Goal: Communication & Community: Answer question/provide support

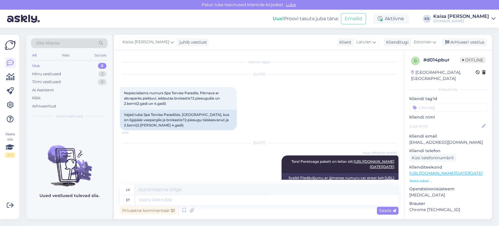
scroll to position [120, 0]
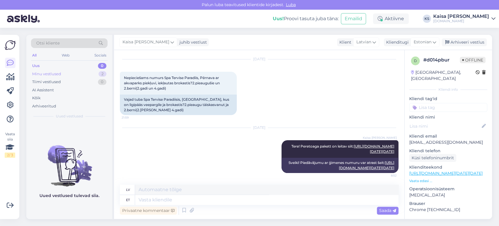
click at [91, 73] on div "Minu vestlused 2" at bounding box center [69, 74] width 77 height 8
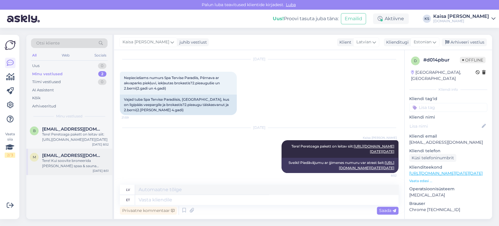
click at [70, 161] on div "Tere! Kui soovite broneerida [PERSON_NAME] spaa & sauna kompleksi, siis palun v…" at bounding box center [75, 163] width 67 height 11
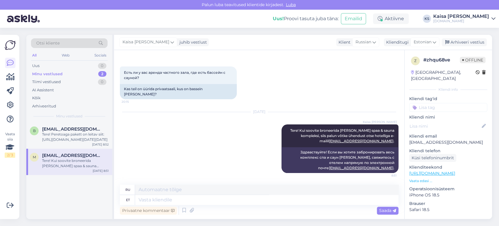
scroll to position [10, 0]
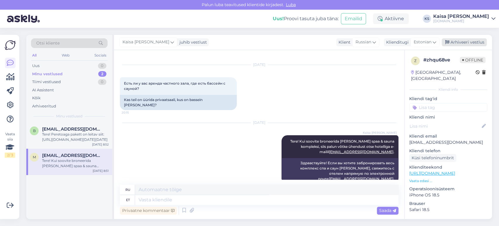
click at [472, 41] on div "Arhiveeri vestlus" at bounding box center [464, 42] width 45 height 8
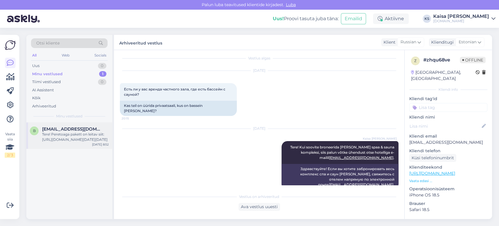
click at [81, 136] on div "Tere! Peretoaga pakett on leitav siit: [URL][DOMAIN_NAME][DATE][DATE]" at bounding box center [75, 137] width 67 height 11
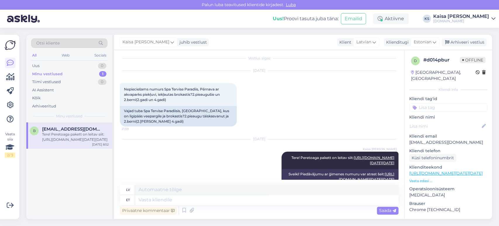
scroll to position [81, 0]
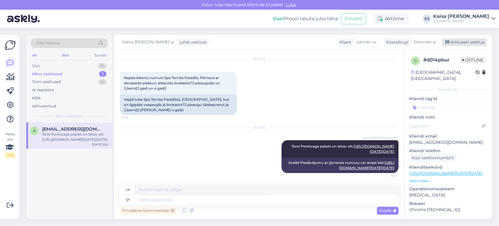
click at [475, 45] on div "Arhiveeri vestlus" at bounding box center [464, 42] width 45 height 8
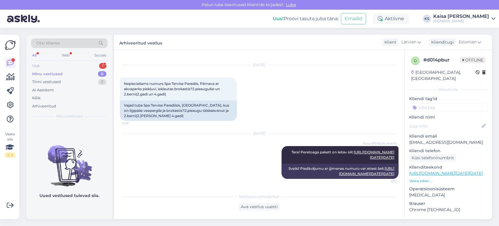
click at [92, 63] on div "Uus 1" at bounding box center [69, 66] width 77 height 8
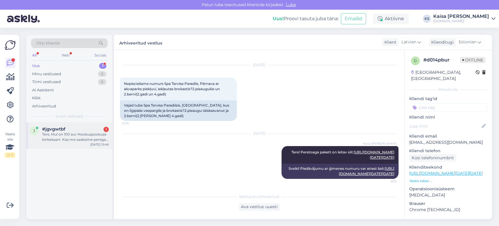
click at [64, 136] on div "Tere, Mul on 100 eur Hookuspookuse kinkekaart. Kas me saaksime perega seda kasu…" at bounding box center [75, 137] width 67 height 11
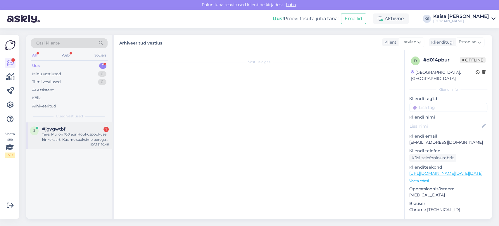
scroll to position [0, 0]
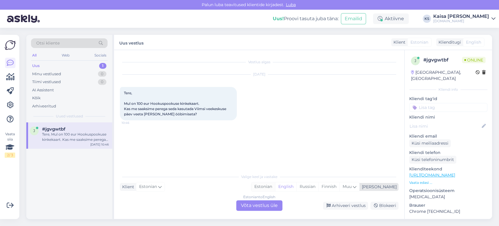
click at [275, 186] on div "Estonian" at bounding box center [263, 186] width 24 height 9
click at [272, 204] on div "Estonian to Estonian Võta vestlus üle" at bounding box center [259, 205] width 46 height 11
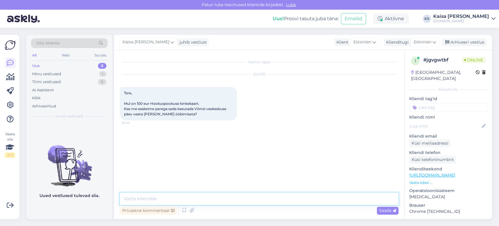
click at [271, 201] on textarea at bounding box center [259, 198] width 279 height 12
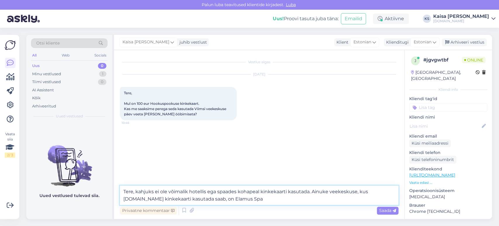
click at [242, 199] on textarea "Tere, kahjuks ei ole võimalik hotellis ega spaades kohapeal kinkekaarti kasutad…" at bounding box center [259, 194] width 279 height 19
click at [306, 199] on textarea "Tere, kahjuks ei ole võimalik hotellis ega spaades kohapeal kinkekaarti kasutad…" at bounding box center [259, 194] width 279 height 19
click at [204, 191] on textarea "Tere, kahjuks ei ole võimalik hotellis ega spaades kohapeal kinkekaarti kasutad…" at bounding box center [259, 194] width 279 height 19
click at [362, 192] on textarea "Tere, kahjuks ei ole võimalik hotellides ega spaades kohapeal kinkekaarti kasut…" at bounding box center [259, 194] width 279 height 19
click at [199, 200] on textarea "Tere, kahjuks ei ole võimalik hotellides ega spaades kohapeal kinkekaarti kasut…" at bounding box center [259, 194] width 279 height 19
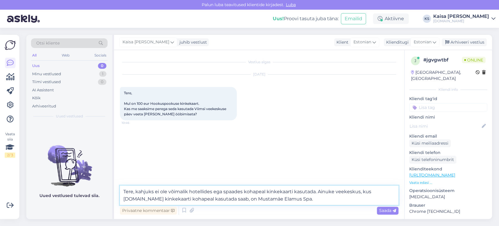
click at [335, 195] on textarea "Tere, kahjuks ei ole võimalik hotellides ega spaades kohapeal kinkekaarti kasut…" at bounding box center [259, 194] width 279 height 19
click at [331, 201] on textarea "Tere, kahjuks ei ole võimalik hotellides ega spaades kohapeal kinkekaarti kasut…" at bounding box center [259, 194] width 279 height 19
type textarea "Tere, kahjuks ei ole võimalik hotellides ega spaades kohapeal kinkekaarti kasut…"
click at [389, 210] on span "Saada" at bounding box center [387, 209] width 17 height 5
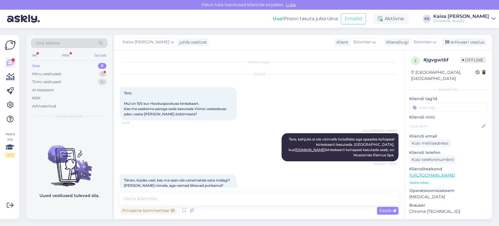
scroll to position [11, 0]
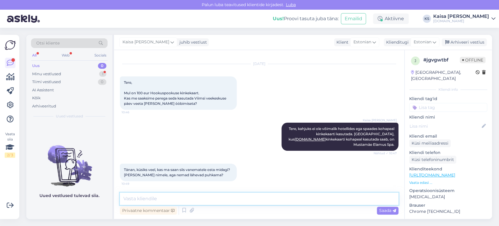
click at [202, 198] on textarea at bounding box center [259, 198] width 279 height 12
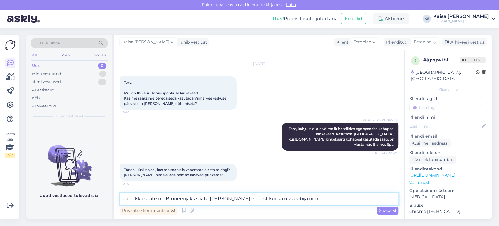
drag, startPoint x: 269, startPoint y: 199, endPoint x: 256, endPoint y: 200, distance: 12.9
click at [256, 200] on textarea "Jah, ikka saate nii. Broneerijaks saate [PERSON_NAME] ennast kui ka üks ööbija …" at bounding box center [259, 198] width 279 height 12
drag, startPoint x: 320, startPoint y: 199, endPoint x: 271, endPoint y: 200, distance: 48.8
click at [271, 200] on textarea "Jah, ikka saate nii. Broneerijaks saate [PERSON_NAME] ennast või siis üks ööbij…" at bounding box center [259, 198] width 279 height 12
type textarea "Jah, ikka saate nii. Broneerijaks saate [PERSON_NAME] ennast või siis keegi ööb…"
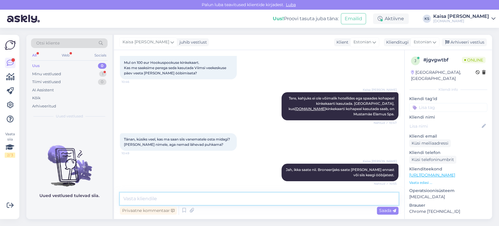
scroll to position [66, 0]
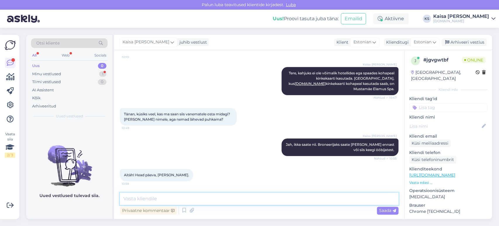
click at [189, 195] on textarea at bounding box center [259, 198] width 279 height 12
type textarea "Palun, kaunist päeva jätku!"
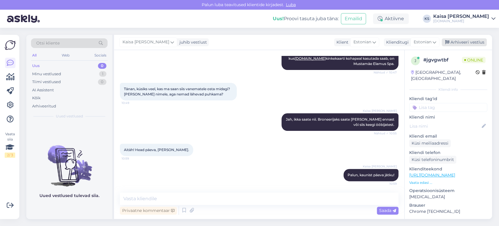
click at [460, 44] on div "Arhiveeri vestlus" at bounding box center [464, 42] width 45 height 8
